Goal: Navigation & Orientation: Go to known website

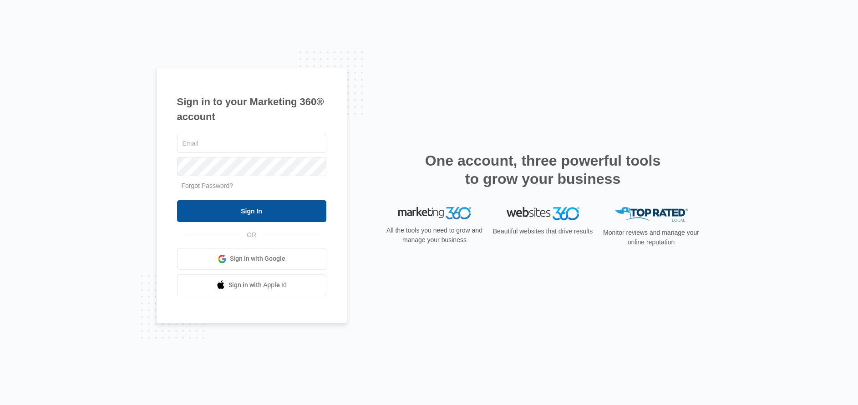
type input "[PERSON_NAME][EMAIL_ADDRESS][PERSON_NAME][DOMAIN_NAME]"
click at [281, 215] on input "Sign In" at bounding box center [251, 211] width 149 height 22
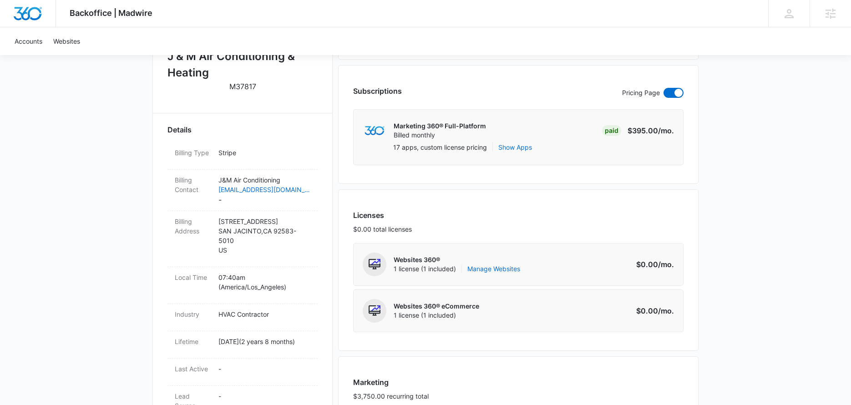
scroll to position [577, 0]
